Goal: Task Accomplishment & Management: Use online tool/utility

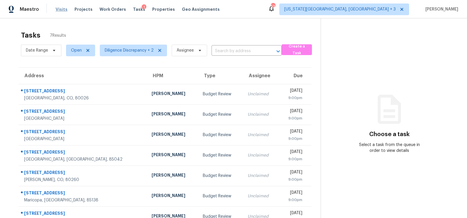
click at [61, 10] on span "Visits" at bounding box center [62, 9] width 12 height 6
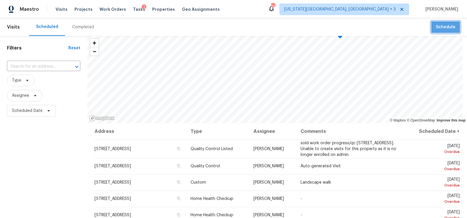
click at [446, 29] on span "Schedule" at bounding box center [445, 27] width 19 height 7
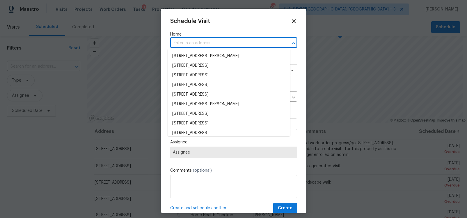
click at [193, 45] on input "text" at bounding box center [225, 43] width 111 height 9
paste input "[STREET_ADDRESS][PERSON_NAME]"
type input "[STREET_ADDRESS][PERSON_NAME]"
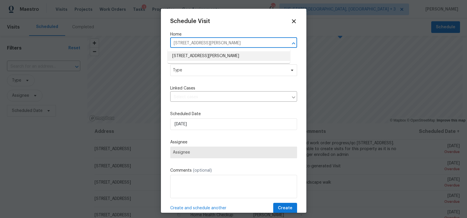
click at [193, 55] on li "[STREET_ADDRESS][PERSON_NAME]" at bounding box center [229, 56] width 122 height 10
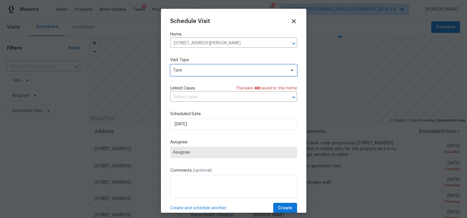
click at [195, 69] on span "Type" at bounding box center [229, 70] width 113 height 6
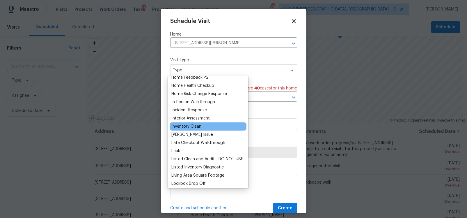
scroll to position [206, 0]
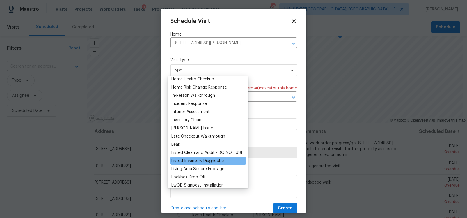
click at [207, 160] on div "Listed Inventory Diagnostic" at bounding box center [197, 161] width 52 height 6
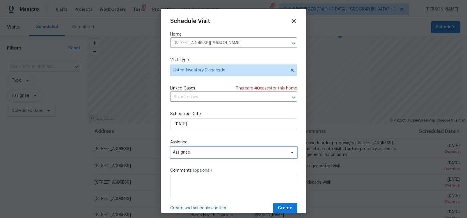
click at [186, 151] on span "Assignee" at bounding box center [230, 152] width 114 height 5
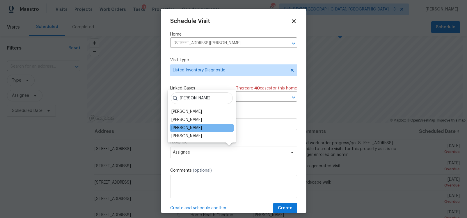
type input "[PERSON_NAME]"
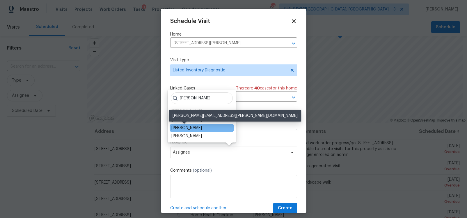
click at [191, 126] on div "[PERSON_NAME]" at bounding box center [186, 128] width 31 height 6
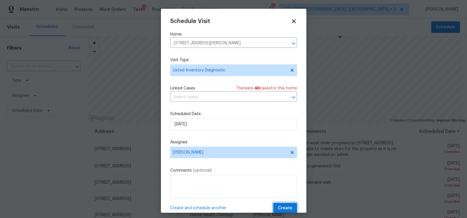
click at [278, 205] on span "Create" at bounding box center [285, 207] width 15 height 7
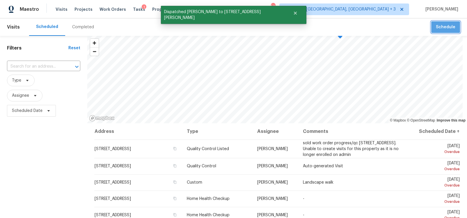
click at [442, 27] on span "Schedule" at bounding box center [445, 27] width 19 height 7
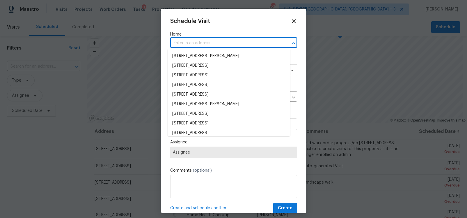
click at [187, 43] on input "text" at bounding box center [225, 43] width 111 height 9
paste input "[STREET_ADDRESS]"
type input "[STREET_ADDRESS]"
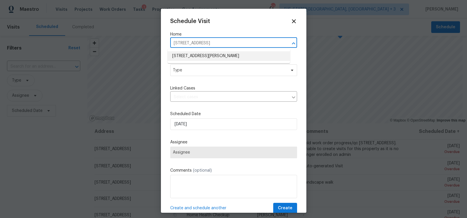
click at [191, 54] on li "[STREET_ADDRESS][PERSON_NAME]" at bounding box center [229, 56] width 122 height 10
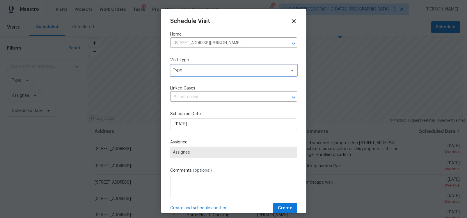
click at [186, 72] on span "Type" at bounding box center [229, 70] width 113 height 6
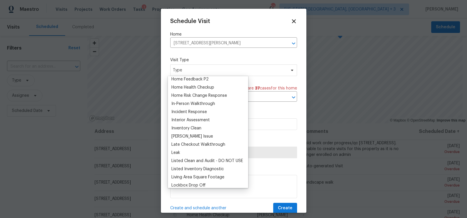
scroll to position [198, 0]
click at [195, 168] on div "Listed Inventory Diagnostic" at bounding box center [197, 169] width 52 height 6
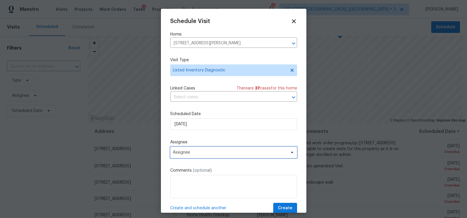
click at [188, 152] on span "Assignee" at bounding box center [230, 152] width 114 height 5
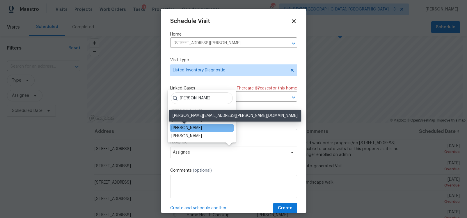
type input "[PERSON_NAME]"
click at [187, 128] on div "[PERSON_NAME]" at bounding box center [186, 128] width 31 height 6
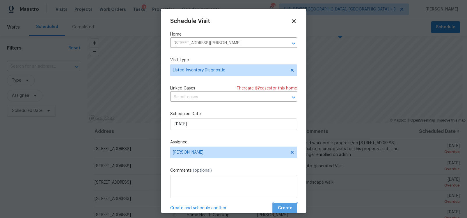
click at [280, 205] on span "Create" at bounding box center [285, 207] width 15 height 7
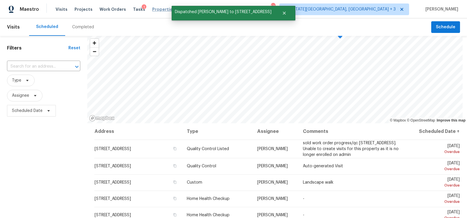
click at [156, 10] on span "Properties" at bounding box center [163, 9] width 23 height 6
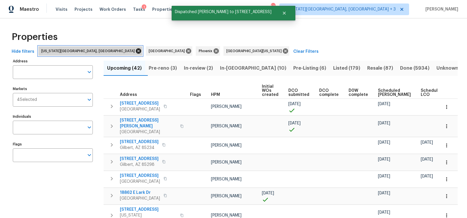
click at [135, 51] on icon at bounding box center [138, 51] width 6 height 6
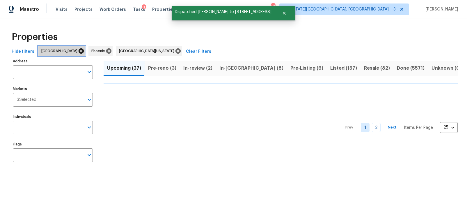
click at [79, 51] on icon at bounding box center [81, 50] width 5 height 5
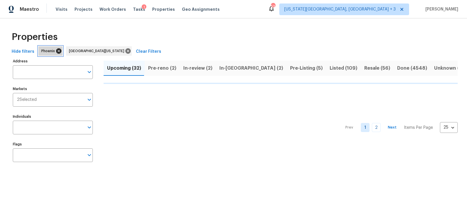
click at [57, 53] on icon at bounding box center [58, 50] width 5 height 5
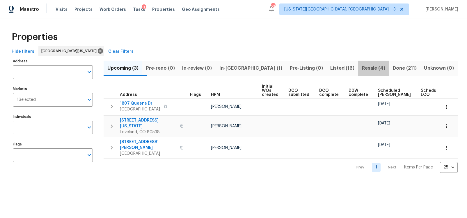
click at [362, 71] on span "Resale (4)" at bounding box center [374, 68] width 24 height 8
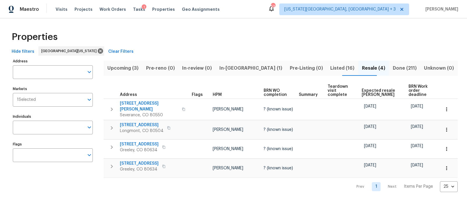
click at [330, 69] on span "Listed (16)" at bounding box center [342, 68] width 25 height 8
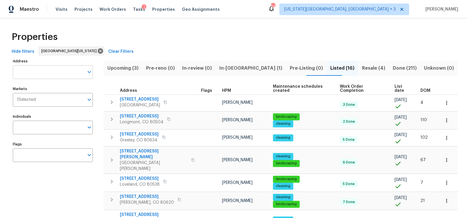
click at [29, 73] on input "Address" at bounding box center [48, 72] width 71 height 14
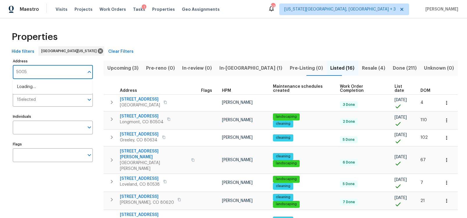
type input "5005 w"
click at [44, 88] on li "[STREET_ADDRESS]" at bounding box center [53, 87] width 80 height 10
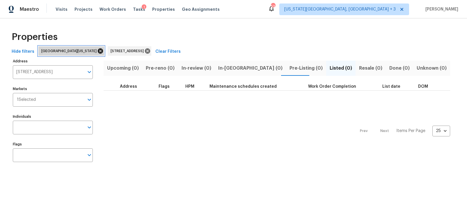
click at [98, 50] on icon at bounding box center [100, 50] width 5 height 5
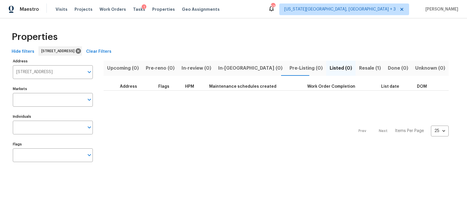
click at [359, 69] on span "Resale (1)" at bounding box center [370, 68] width 22 height 8
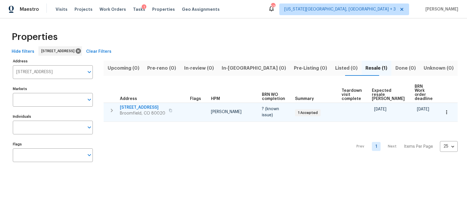
click at [130, 104] on span "[STREET_ADDRESS]" at bounding box center [142, 107] width 45 height 6
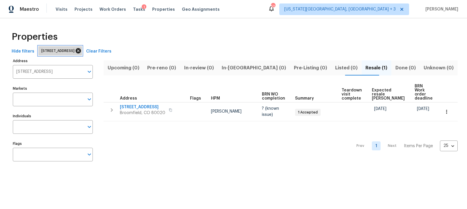
click at [81, 51] on icon at bounding box center [78, 50] width 5 height 5
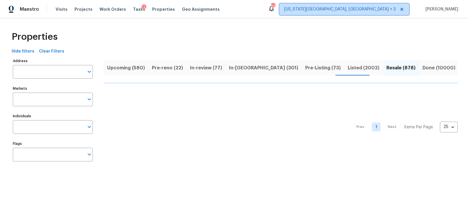
click at [363, 8] on span "[US_STATE][GEOGRAPHIC_DATA], [GEOGRAPHIC_DATA] + 3" at bounding box center [339, 9] width 111 height 6
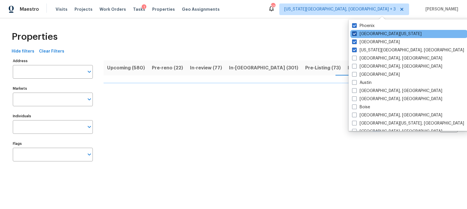
click at [354, 33] on span at bounding box center [354, 33] width 5 height 5
click at [354, 33] on input "[GEOGRAPHIC_DATA][US_STATE]" at bounding box center [354, 33] width 4 height 4
checkbox input "false"
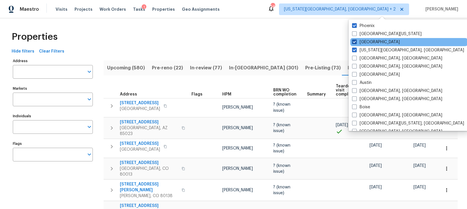
click at [356, 43] on span at bounding box center [354, 42] width 5 height 5
click at [356, 43] on input "[GEOGRAPHIC_DATA]" at bounding box center [354, 41] width 4 height 4
checkbox input "false"
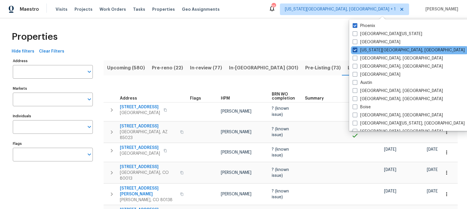
click at [355, 48] on span at bounding box center [355, 50] width 5 height 5
click at [355, 48] on input "[US_STATE][GEOGRAPHIC_DATA], [GEOGRAPHIC_DATA]" at bounding box center [355, 49] width 4 height 4
checkbox input "false"
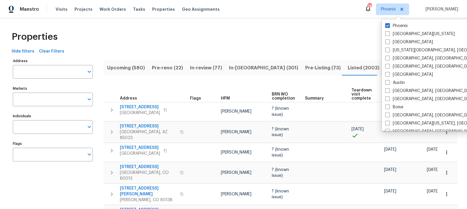
click at [304, 42] on div "Properties" at bounding box center [233, 37] width 448 height 19
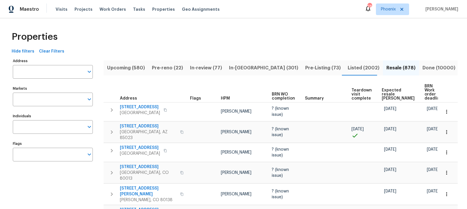
click at [243, 31] on div "Properties" at bounding box center [233, 37] width 448 height 19
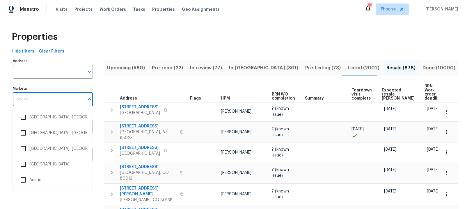
click at [23, 96] on input "Markets" at bounding box center [48, 100] width 71 height 14
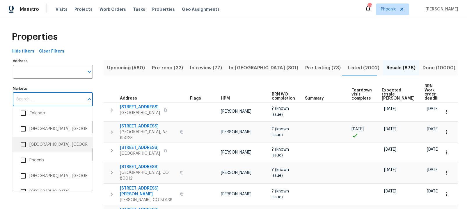
scroll to position [858, 0]
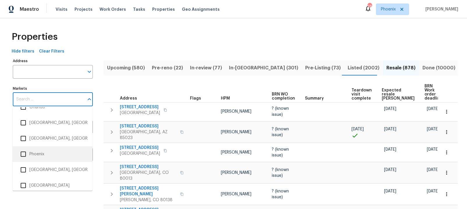
click at [31, 155] on li "Phoenix" at bounding box center [52, 154] width 71 height 12
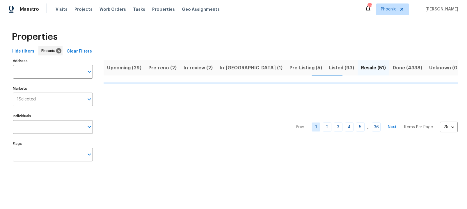
click at [208, 41] on div "Properties" at bounding box center [233, 37] width 448 height 19
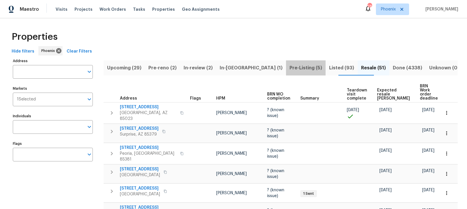
click at [289, 70] on span "Pre-Listing (5)" at bounding box center [305, 68] width 33 height 8
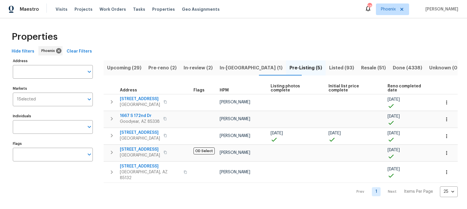
click at [248, 70] on span "In-[GEOGRAPHIC_DATA] (1)" at bounding box center [251, 68] width 63 height 8
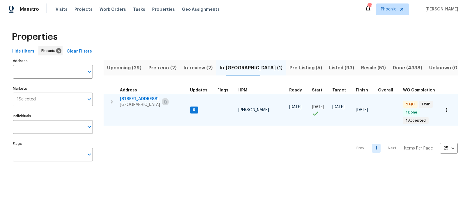
click at [167, 102] on icon "button" at bounding box center [164, 101] width 3 height 3
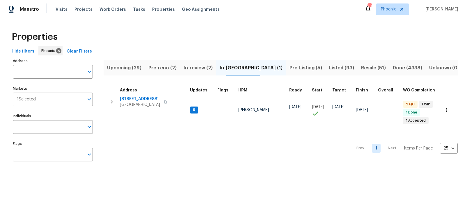
click at [329, 67] on span "Listed (93)" at bounding box center [341, 68] width 25 height 8
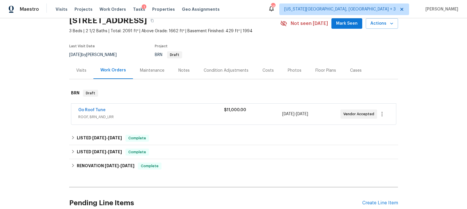
scroll to position [36, 0]
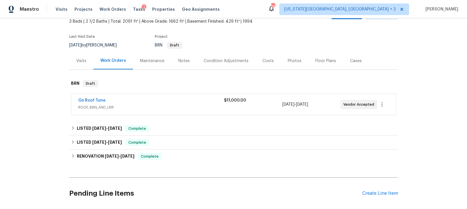
click at [123, 103] on div "Go Roof Tune" at bounding box center [151, 101] width 146 height 7
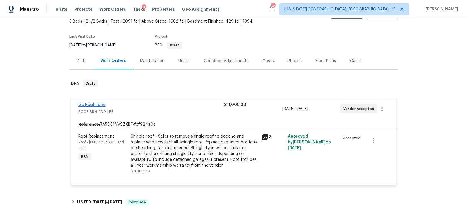
click at [85, 106] on link "Go Roof Tune" at bounding box center [91, 105] width 27 height 4
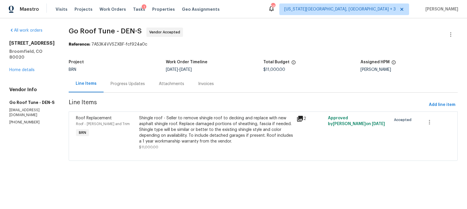
click at [142, 85] on div "Progress Updates" at bounding box center [128, 84] width 34 height 6
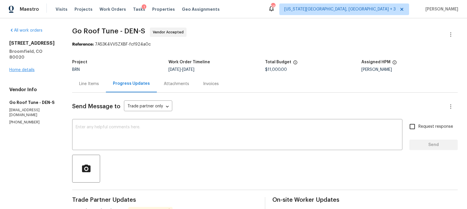
click at [30, 68] on link "Home details" at bounding box center [21, 70] width 25 height 4
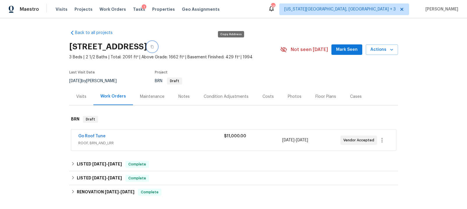
click at [154, 45] on icon "button" at bounding box center [152, 46] width 3 height 3
click at [85, 137] on link "Go Roof Tune" at bounding box center [91, 136] width 27 height 4
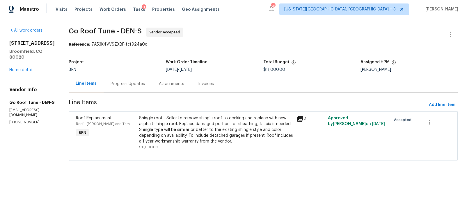
click at [140, 82] on div "Progress Updates" at bounding box center [128, 84] width 34 height 6
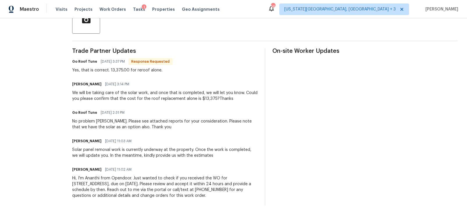
scroll to position [157, 0]
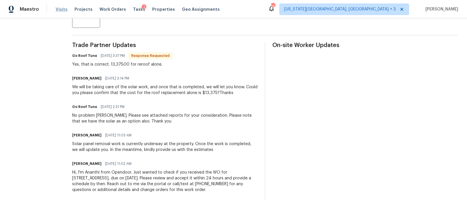
click at [62, 12] on div "Visits Projects Work Orders Tasks 1 Properties Geo Assignments" at bounding box center [141, 9] width 171 height 12
click at [60, 8] on span "Visits" at bounding box center [62, 9] width 12 height 6
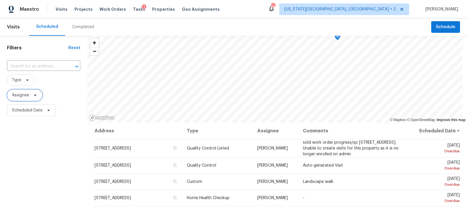
click at [30, 98] on span "Assignee" at bounding box center [24, 96] width 35 height 12
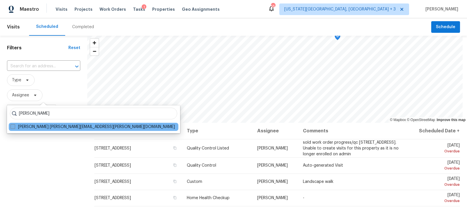
type input "brittani smith"
click at [25, 125] on label "Brittani Smith brittani.smith@opendoor.com" at bounding box center [92, 127] width 164 height 6
click at [14, 125] on input "Brittani Smith brittani.smith@opendoor.com" at bounding box center [12, 126] width 4 height 4
checkbox input "true"
